Goal: Navigation & Orientation: Find specific page/section

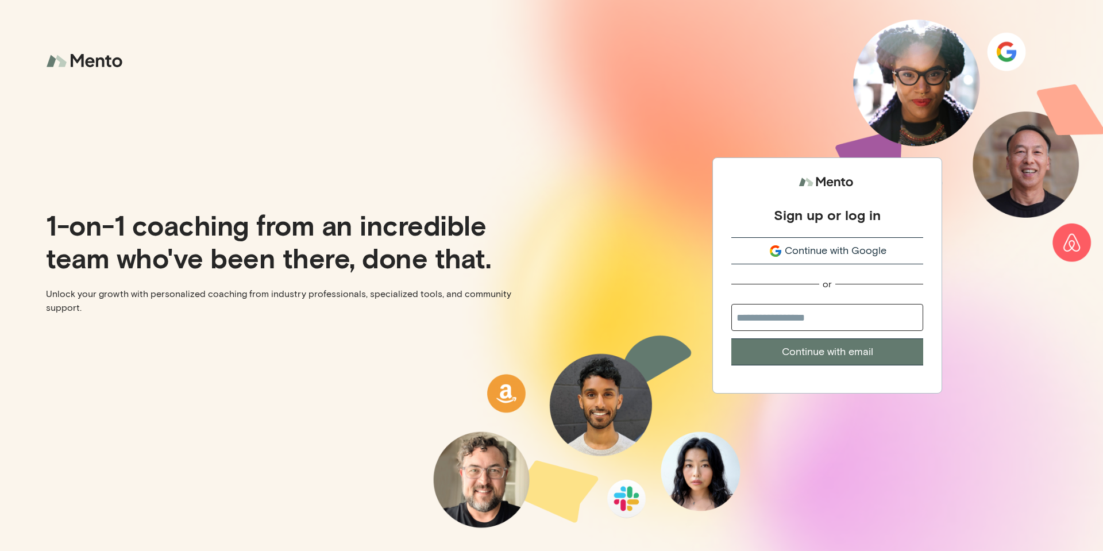
click at [773, 250] on icon "submit" at bounding box center [775, 251] width 14 height 14
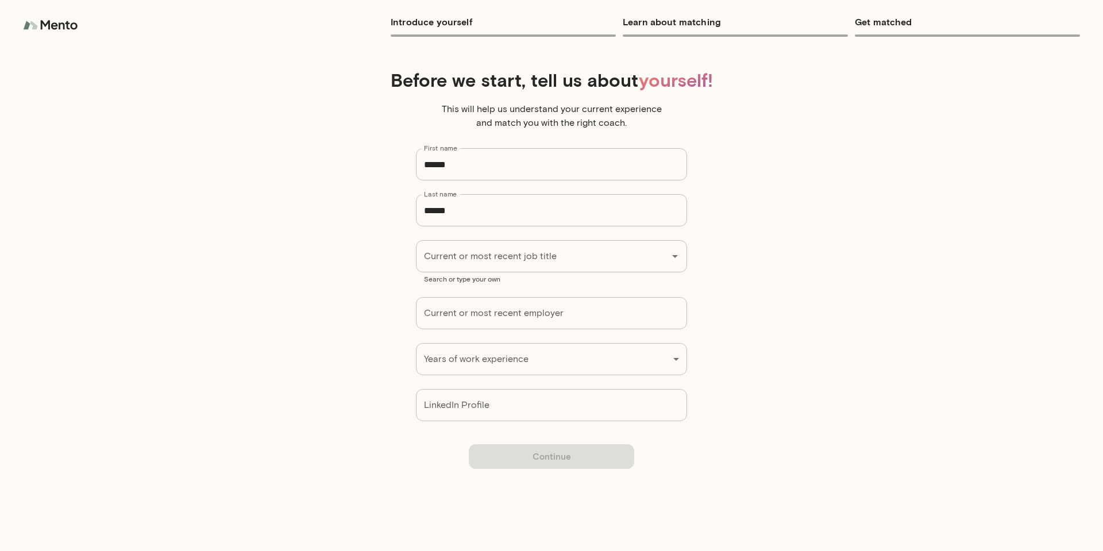
click at [46, 22] on img at bounding box center [51, 25] width 57 height 23
click at [44, 23] on img at bounding box center [51, 25] width 57 height 23
click at [24, 24] on img at bounding box center [51, 25] width 57 height 23
click at [428, 20] on h6 "Introduce yourself" at bounding box center [503, 22] width 225 height 16
click at [429, 24] on h6 "Introduce yourself" at bounding box center [503, 22] width 225 height 16
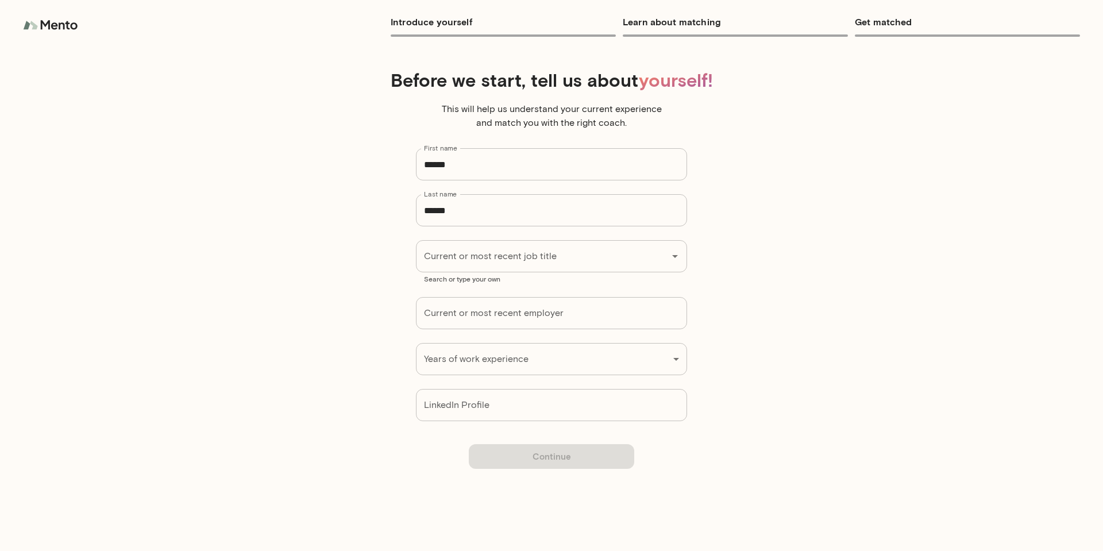
click at [45, 24] on img at bounding box center [51, 25] width 57 height 23
click at [14, 26] on div at bounding box center [40, 25] width 80 height 23
